Goal: Task Accomplishment & Management: Use online tool/utility

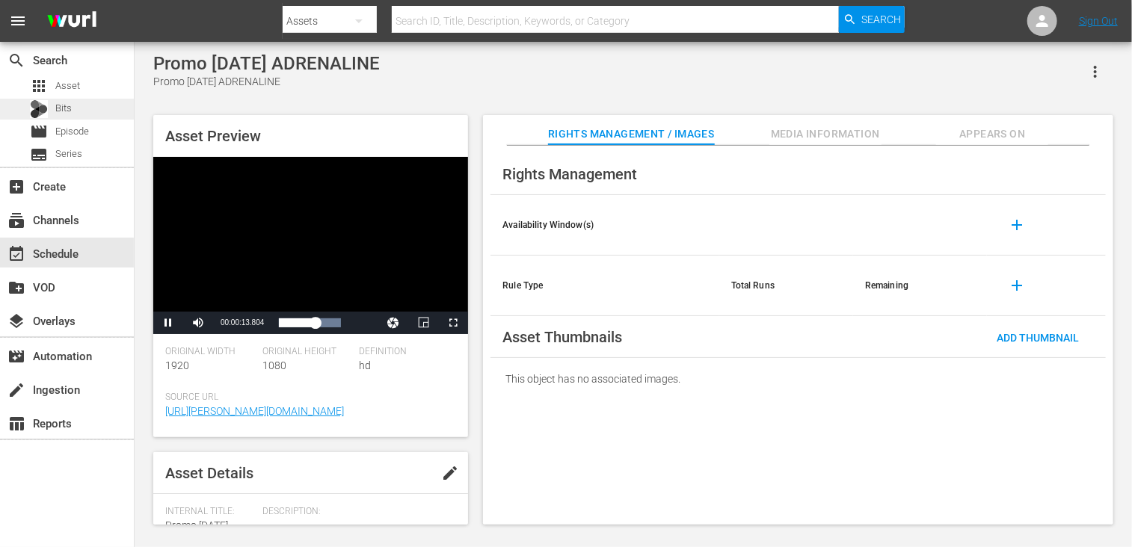
click at [87, 110] on div "Bits" at bounding box center [67, 109] width 134 height 21
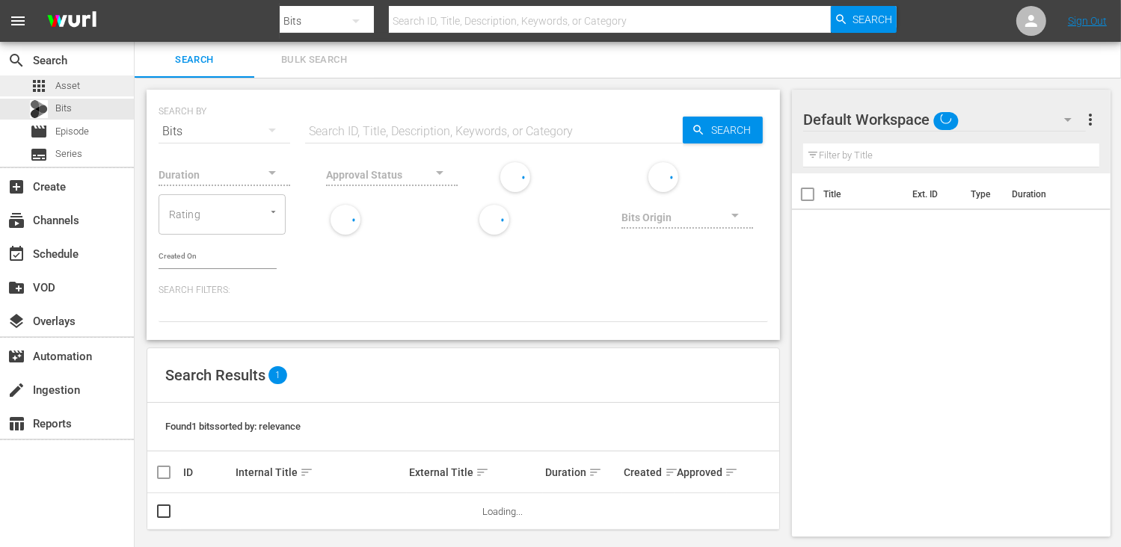
click at [87, 77] on div "apps Asset" at bounding box center [67, 86] width 134 height 21
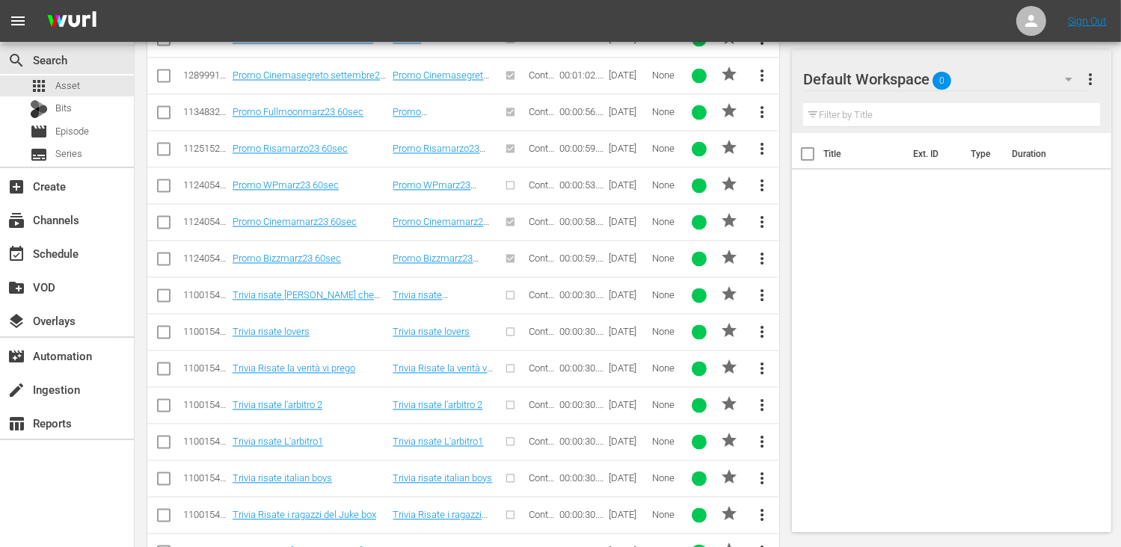
scroll to position [3665, 0]
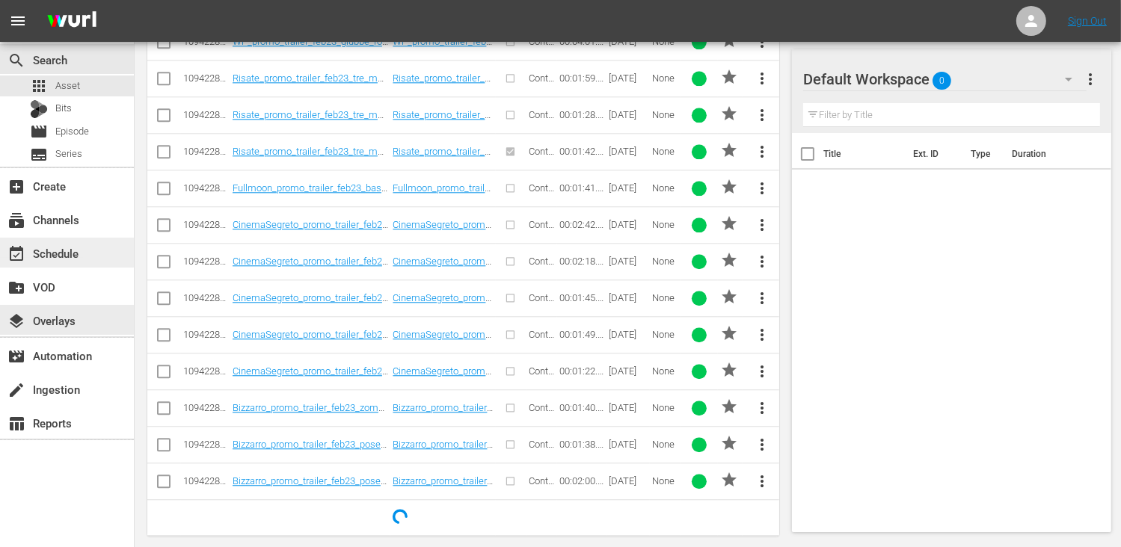
click at [60, 258] on div "event_available Schedule" at bounding box center [42, 251] width 84 height 13
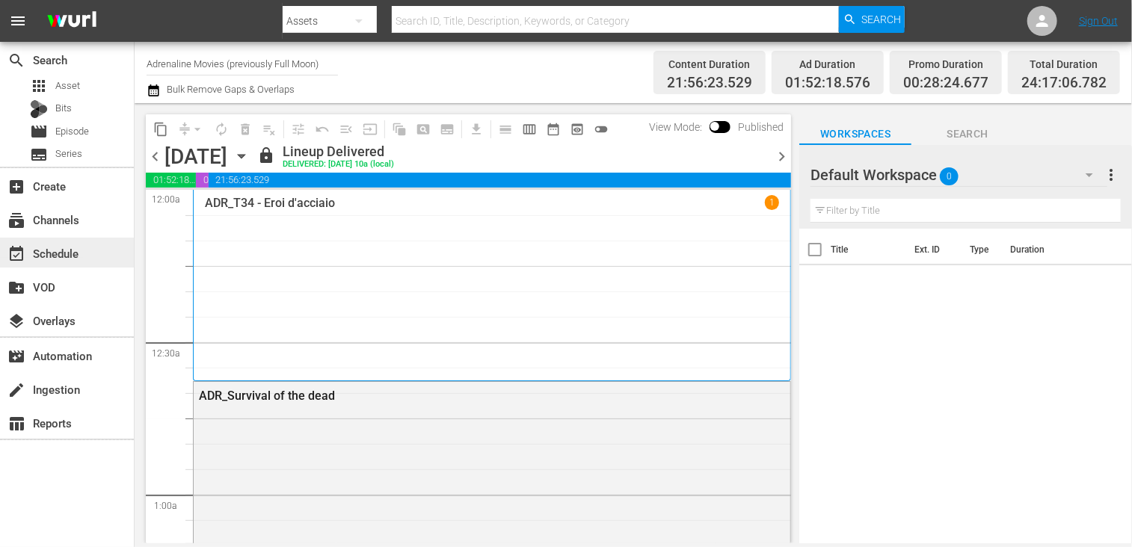
click at [61, 251] on div "event_available Schedule" at bounding box center [42, 251] width 84 height 13
click at [211, 63] on input "Adrenaline Movies (previously Full Moon)" at bounding box center [242, 64] width 191 height 36
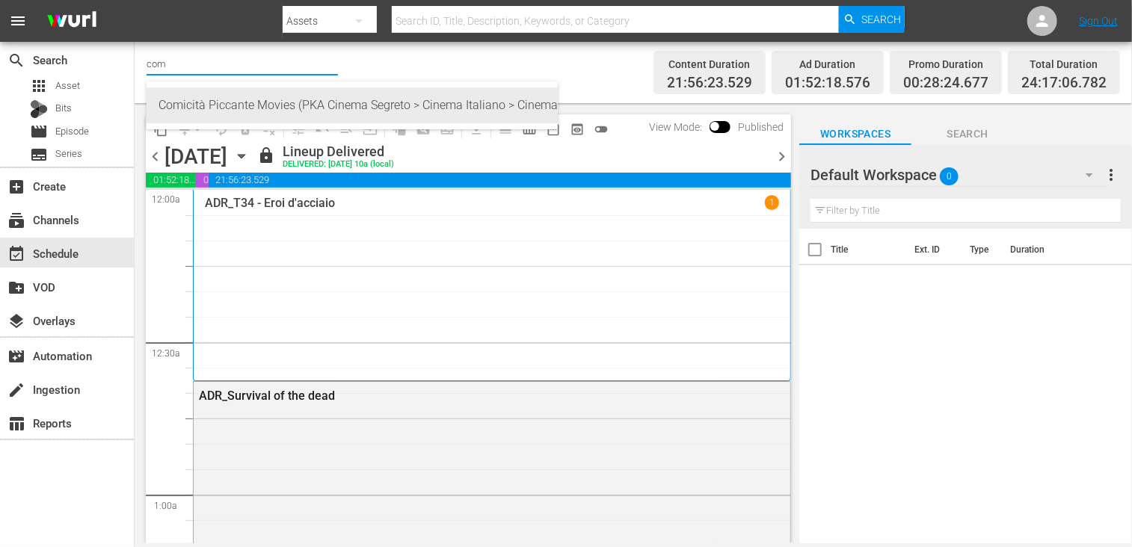
click at [212, 102] on div "Comicità Piccante Movies (PKA Cinema Segreto > Cinema Italiano > Cinema Polizio…" at bounding box center [352, 105] width 387 height 36
type input "Comicità Piccante Movies (PKA Cinema Segreto > Cinema Italiano > Cinema Polizio…"
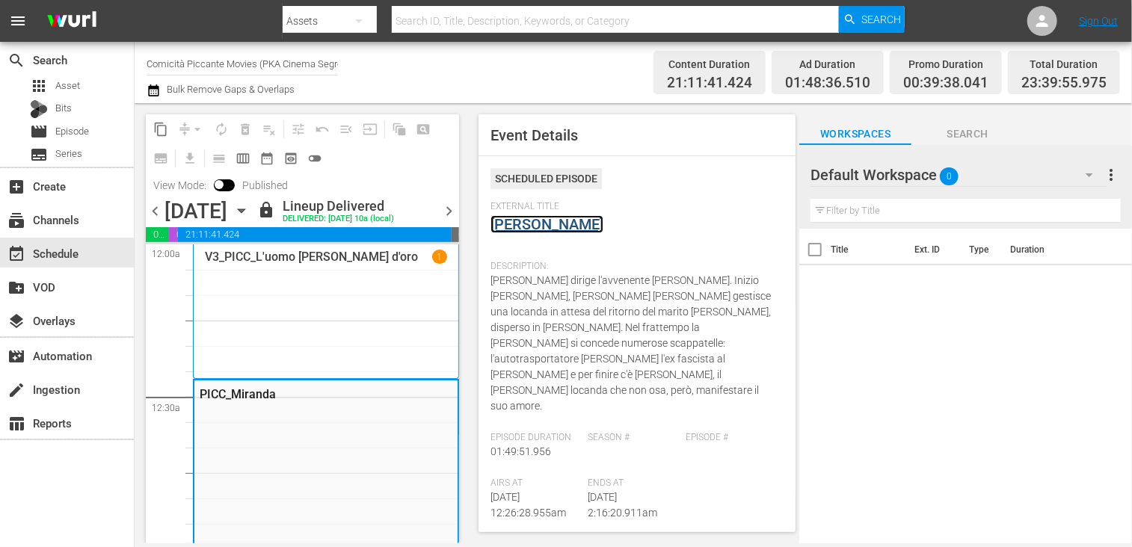
click at [515, 227] on link "[PERSON_NAME]" at bounding box center [547, 224] width 113 height 18
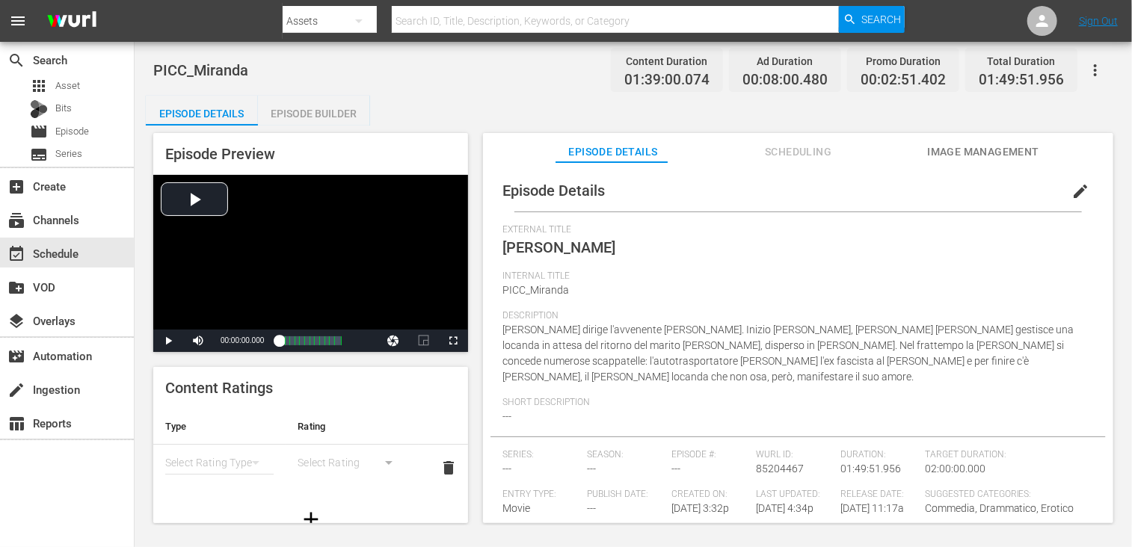
click at [317, 123] on div "Episode Builder" at bounding box center [314, 114] width 112 height 36
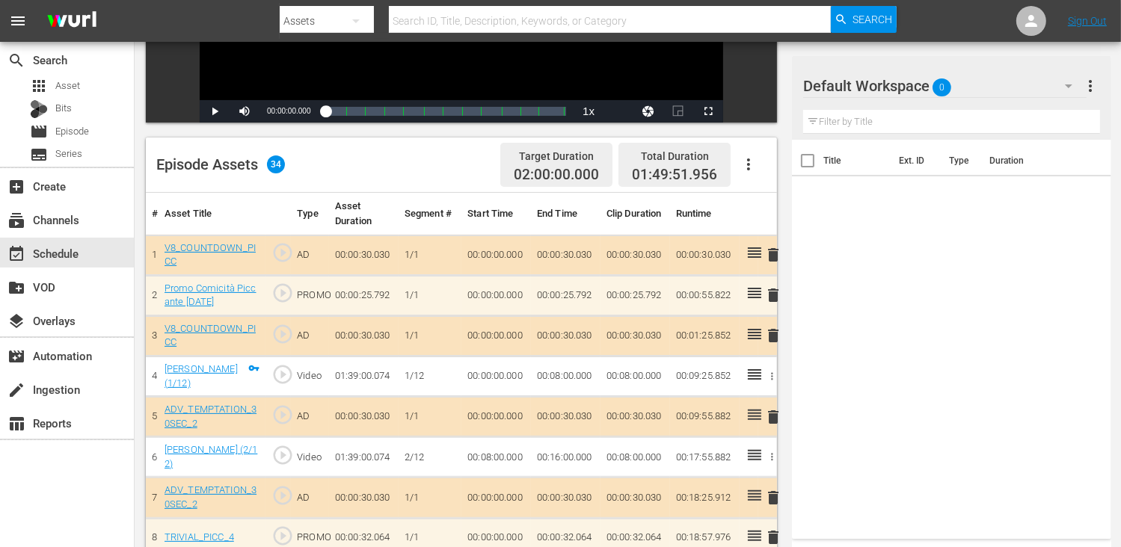
scroll to position [299, 0]
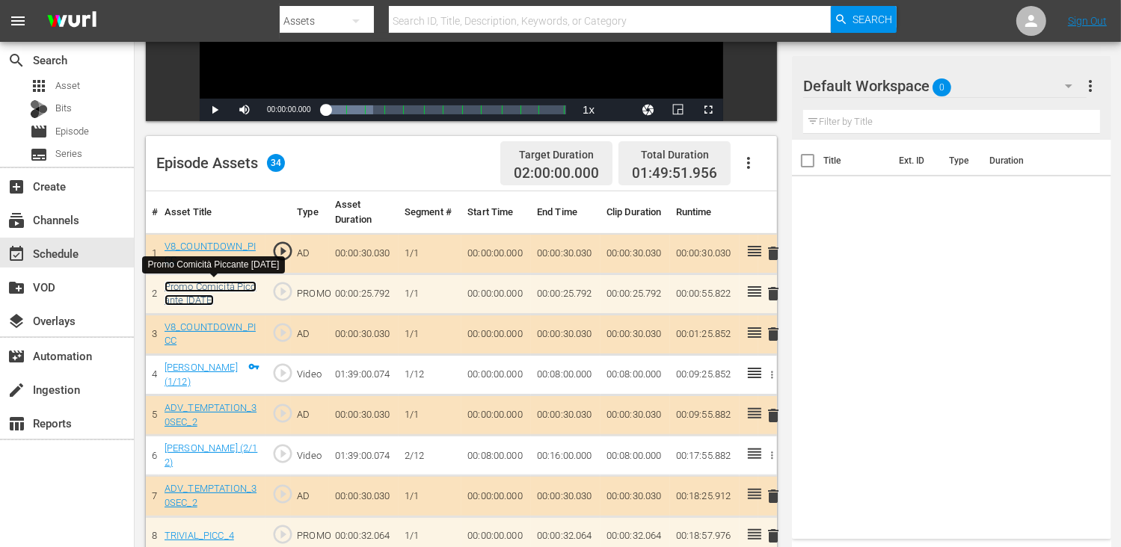
click at [206, 295] on link "Promo Comicità Piccante [DATE]" at bounding box center [211, 293] width 92 height 25
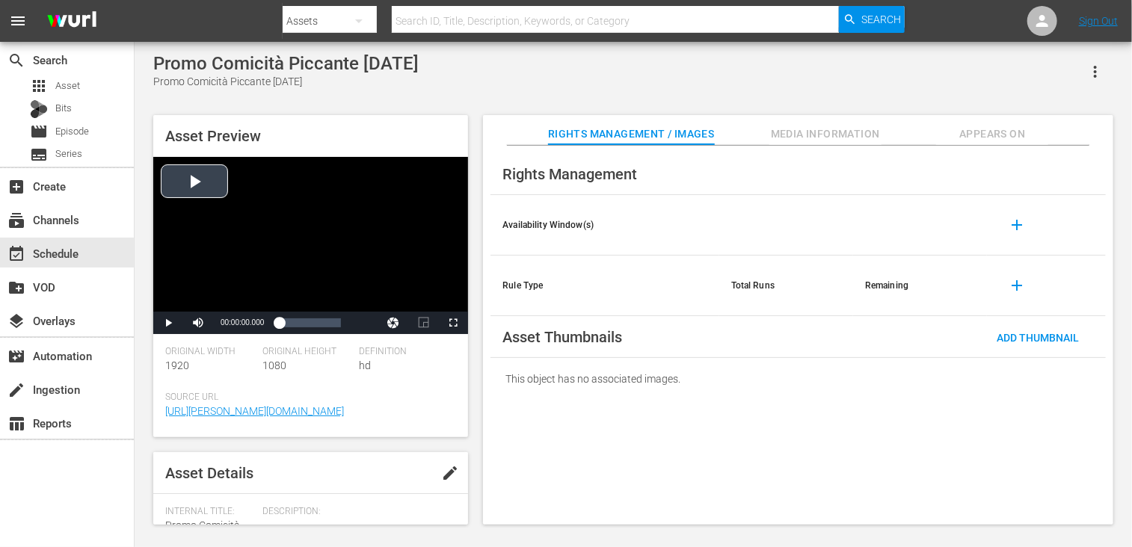
click at [209, 188] on div "Video Player" at bounding box center [310, 234] width 315 height 155
click at [453, 323] on span "Video Player" at bounding box center [453, 323] width 0 height 0
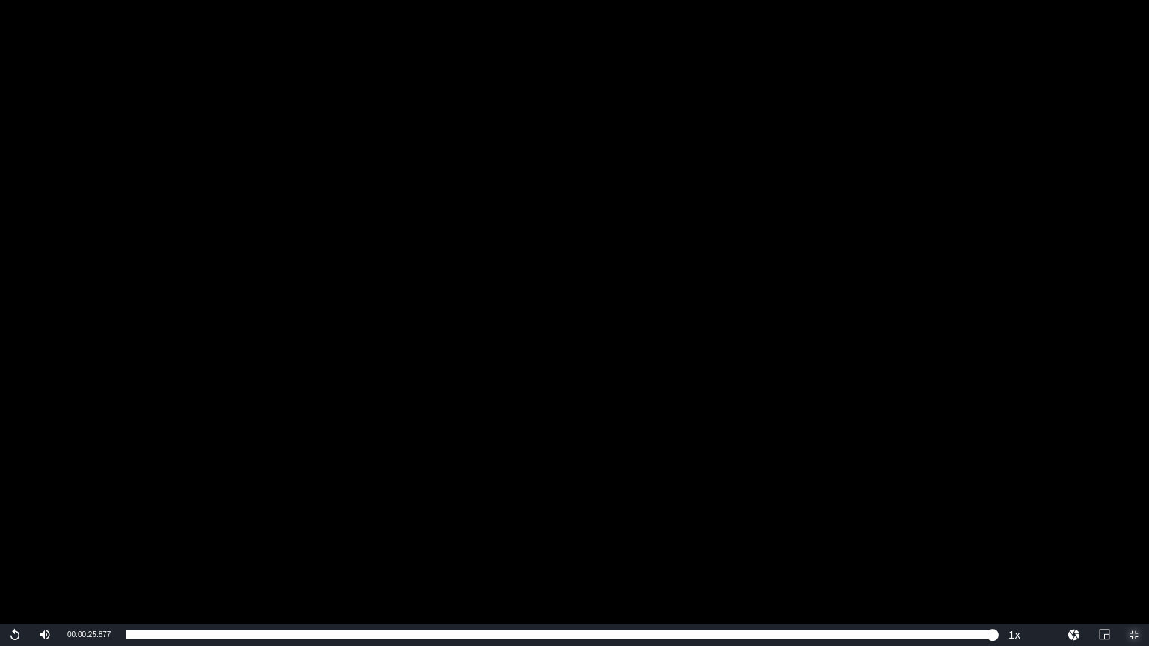
click at [1132, 547] on span "Video Player" at bounding box center [1134, 635] width 0 height 0
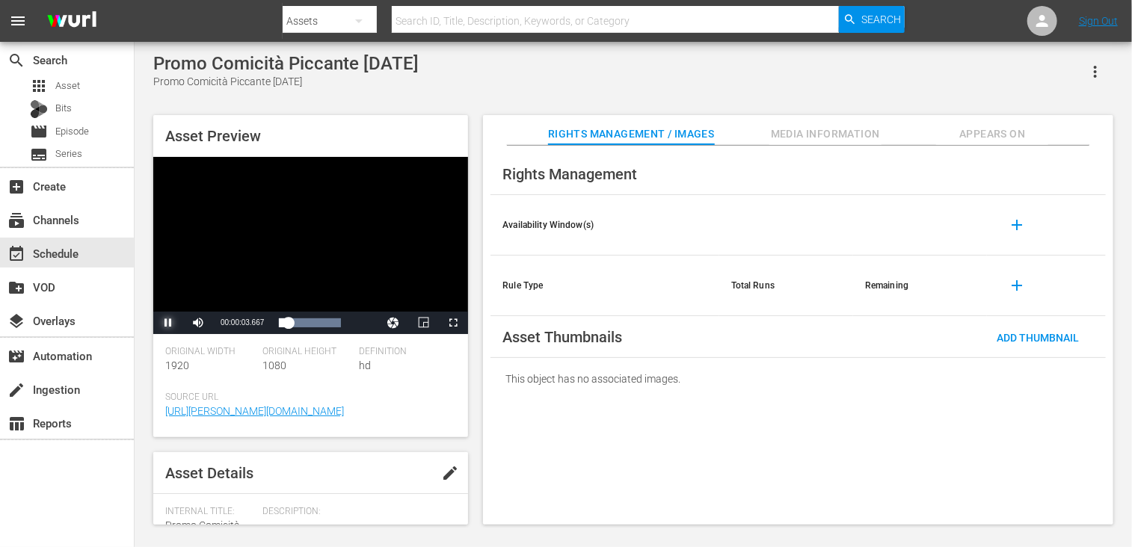
click at [168, 323] on span "Video Player" at bounding box center [168, 323] width 0 height 0
